Goal: Find contact information: Find contact information

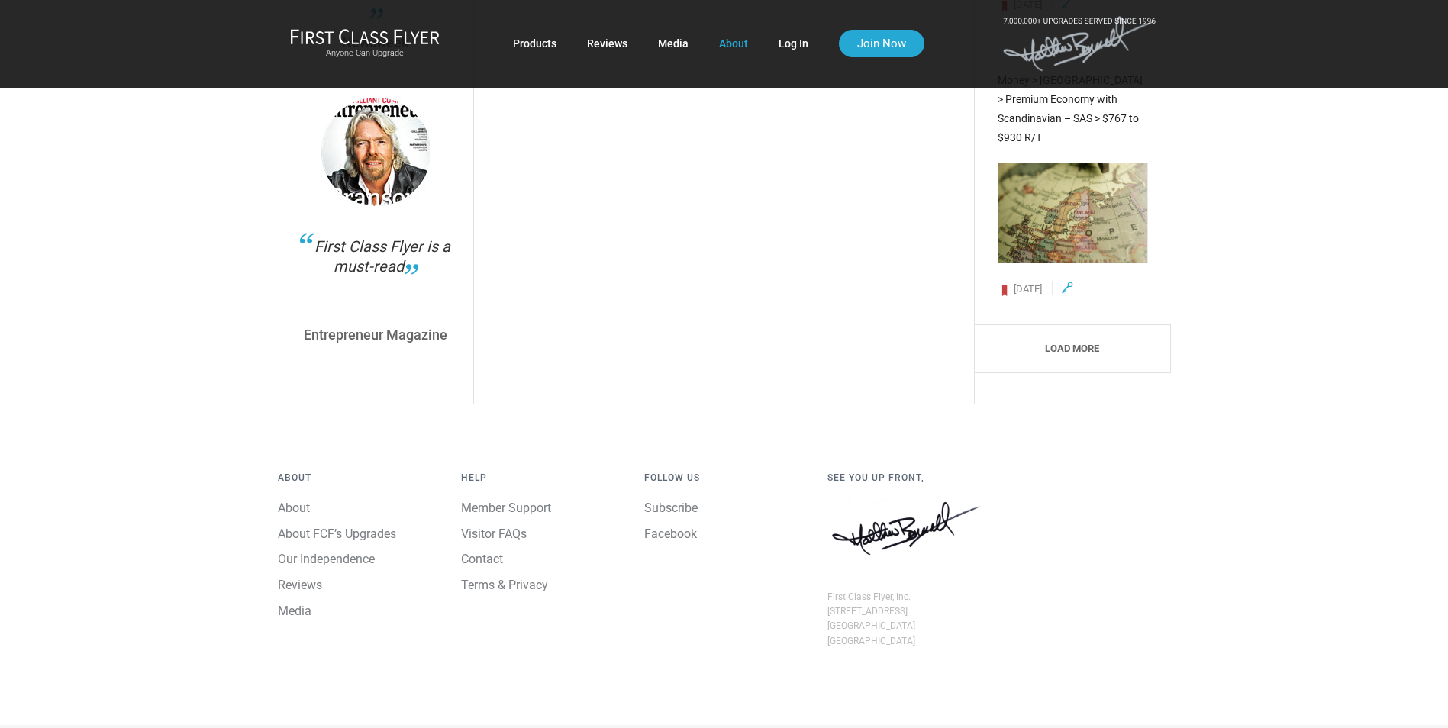
scroll to position [5751, 0]
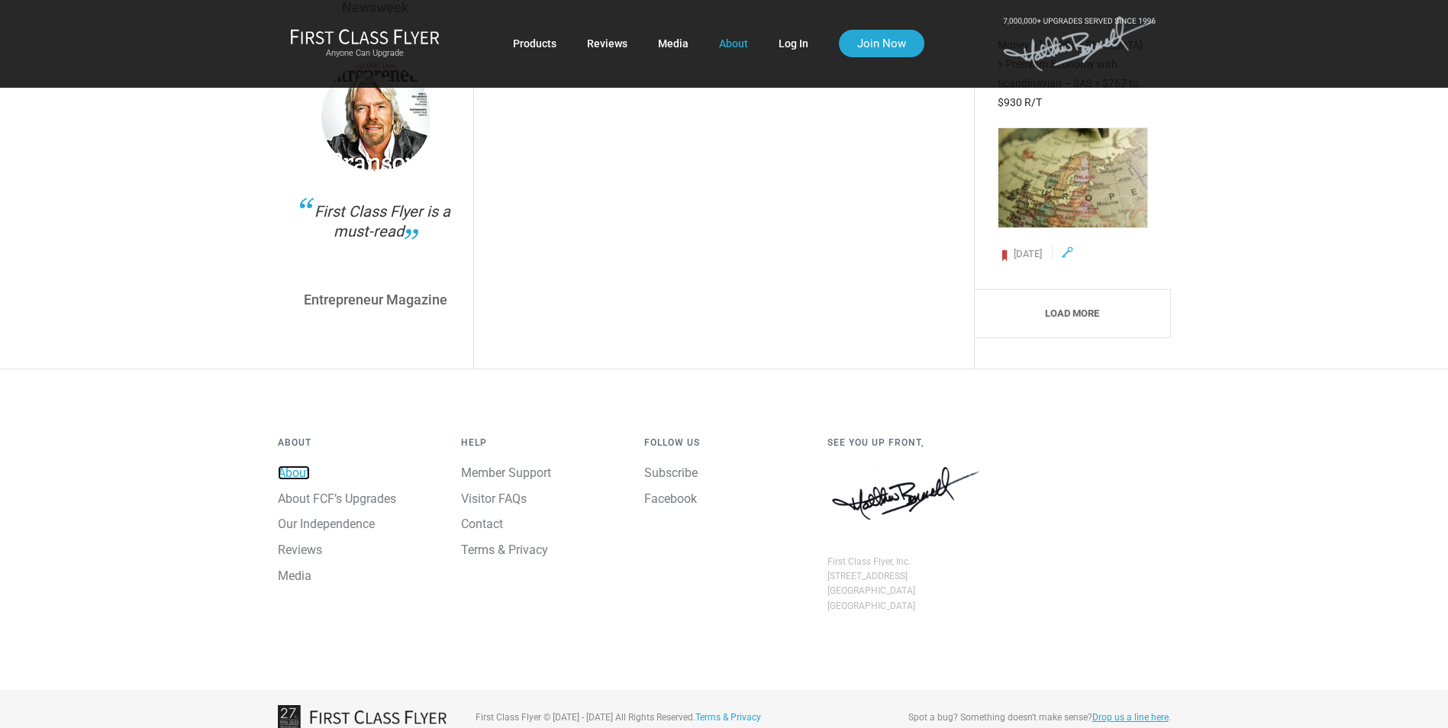
click at [307, 466] on link "About" at bounding box center [294, 473] width 32 height 15
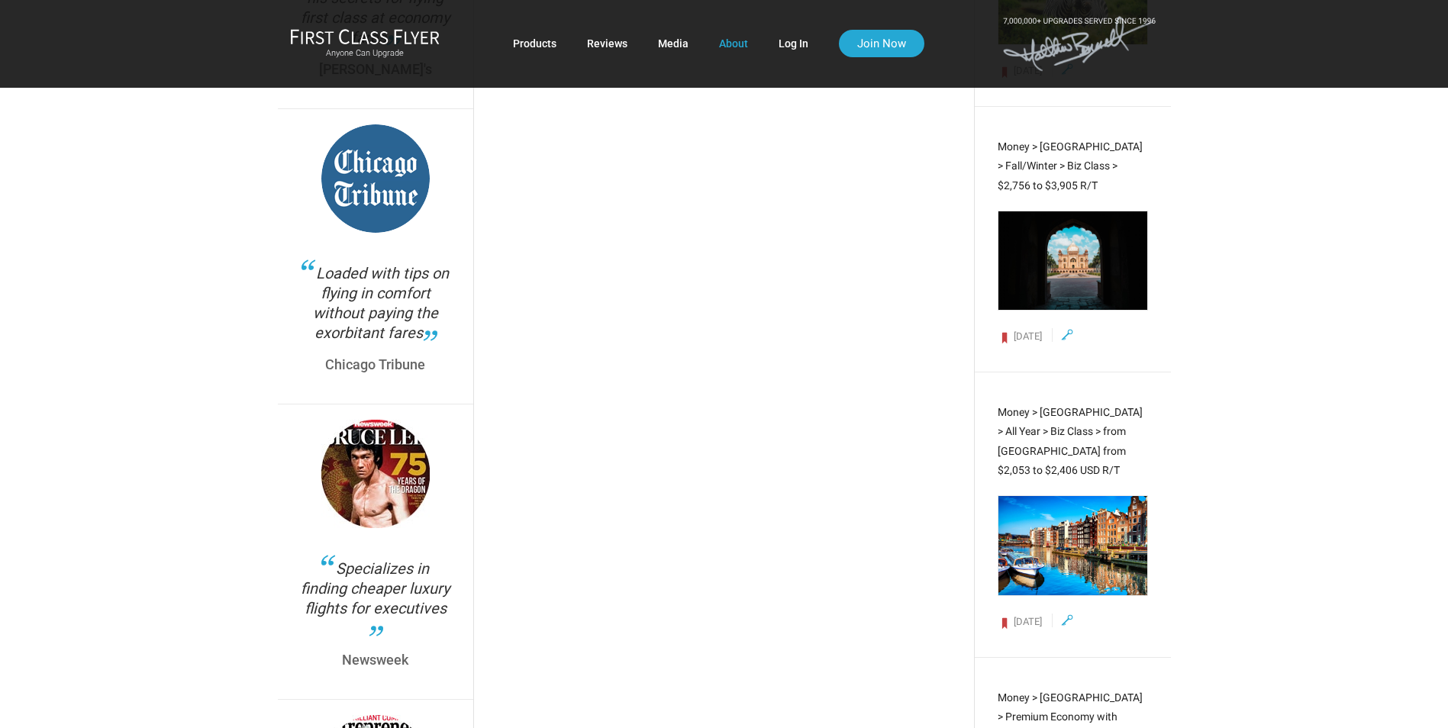
scroll to position [4987, 0]
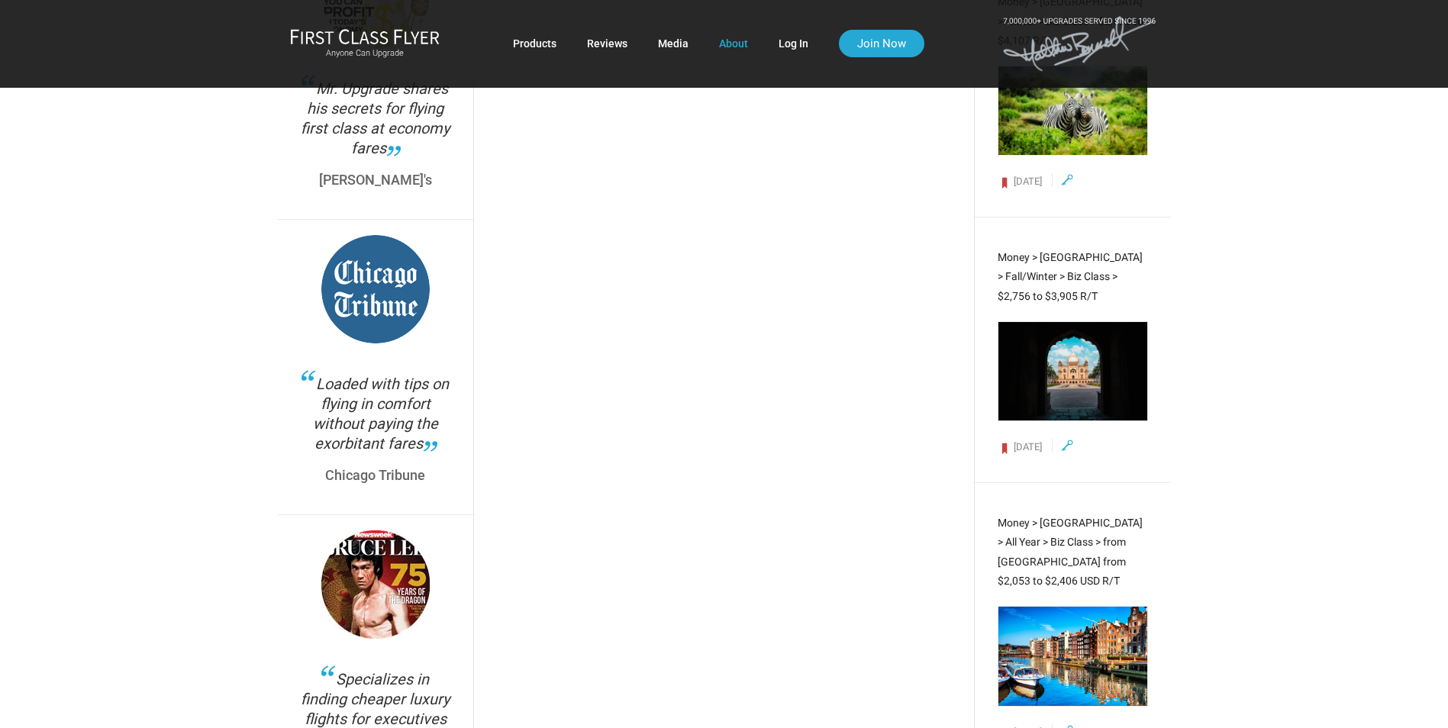
drag, startPoint x: 453, startPoint y: 40, endPoint x: 366, endPoint y: 49, distance: 87.4
click at [367, 40] on div "Anyone Can Upgrade" at bounding box center [374, 43] width 168 height 31
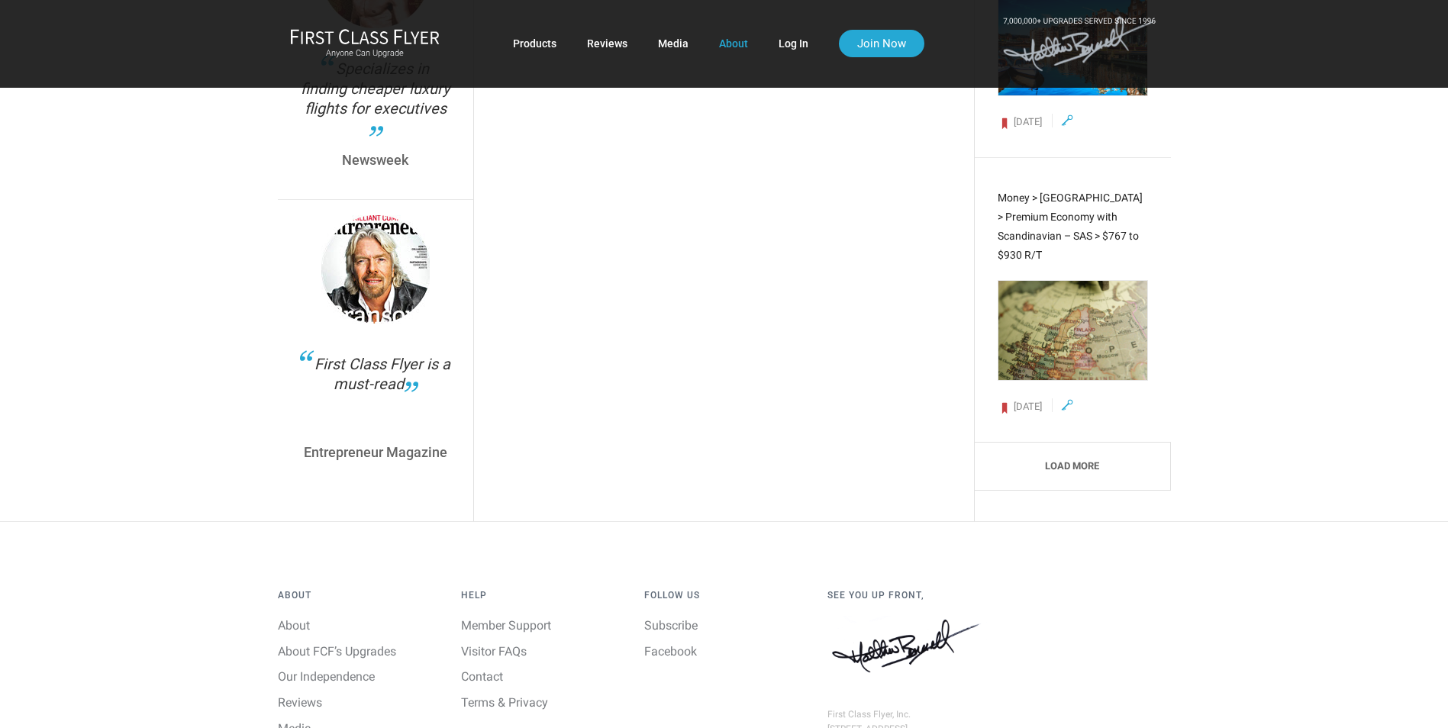
scroll to position [5751, 0]
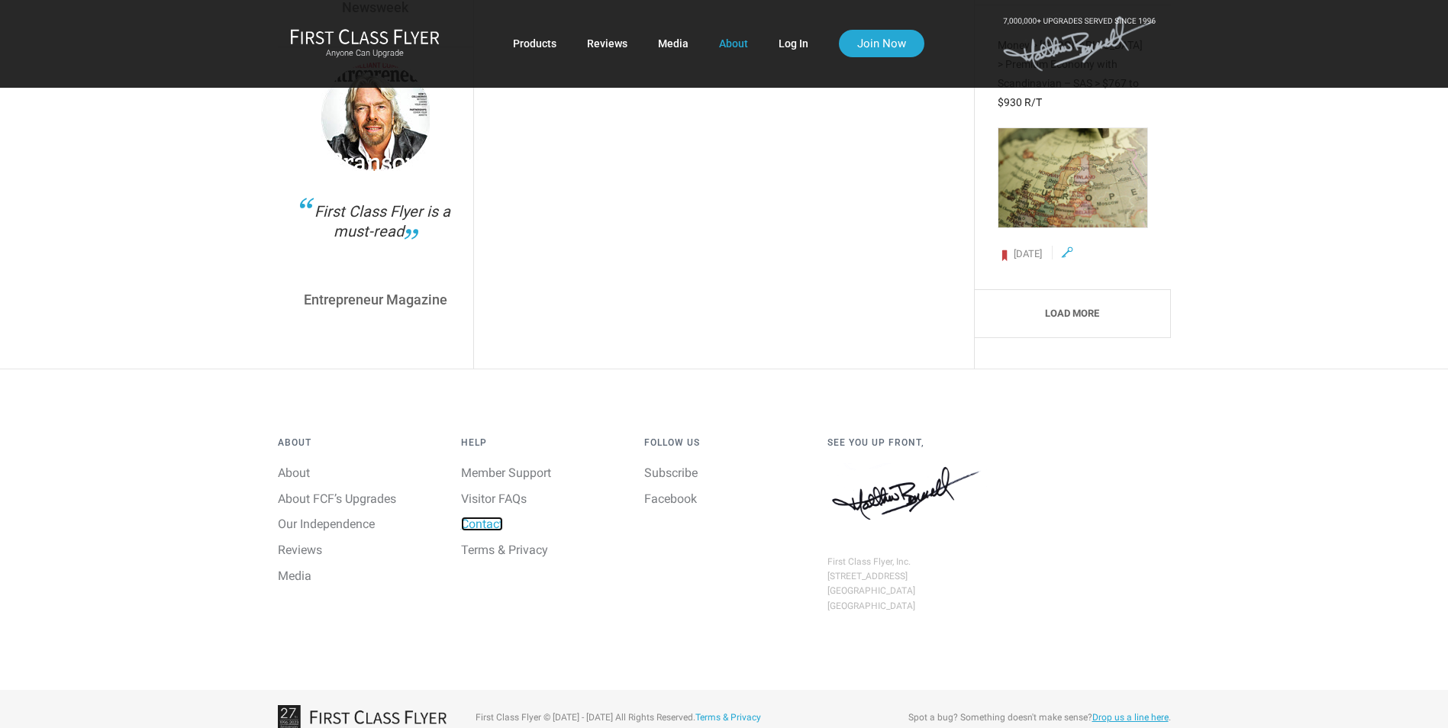
click at [495, 517] on link "Contact" at bounding box center [482, 524] width 42 height 15
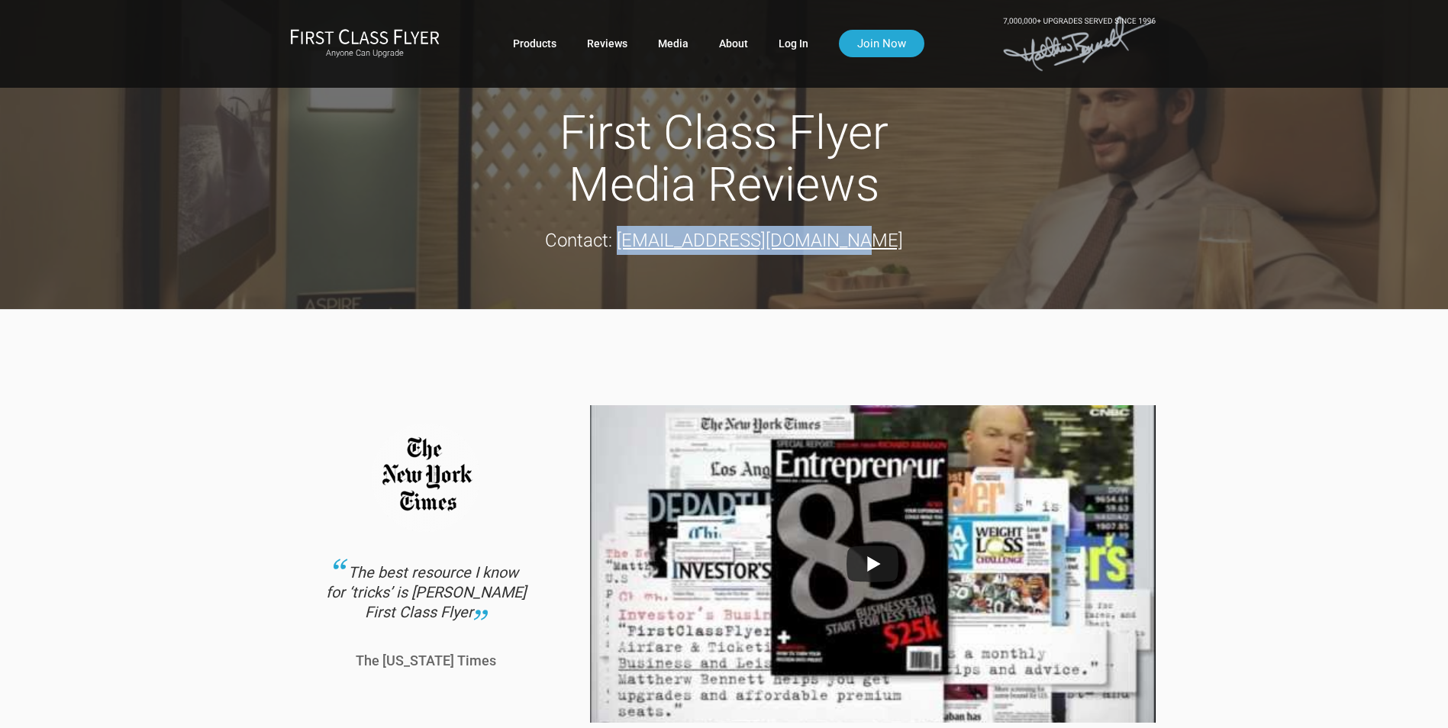
copy u "media@firstclassflyer.com"
drag, startPoint x: 651, startPoint y: 244, endPoint x: 895, endPoint y: 243, distance: 243.5
click at [895, 243] on div "Contact: media@firstclassflyer.com" at bounding box center [724, 240] width 863 height 29
